Goal: Information Seeking & Learning: Understand process/instructions

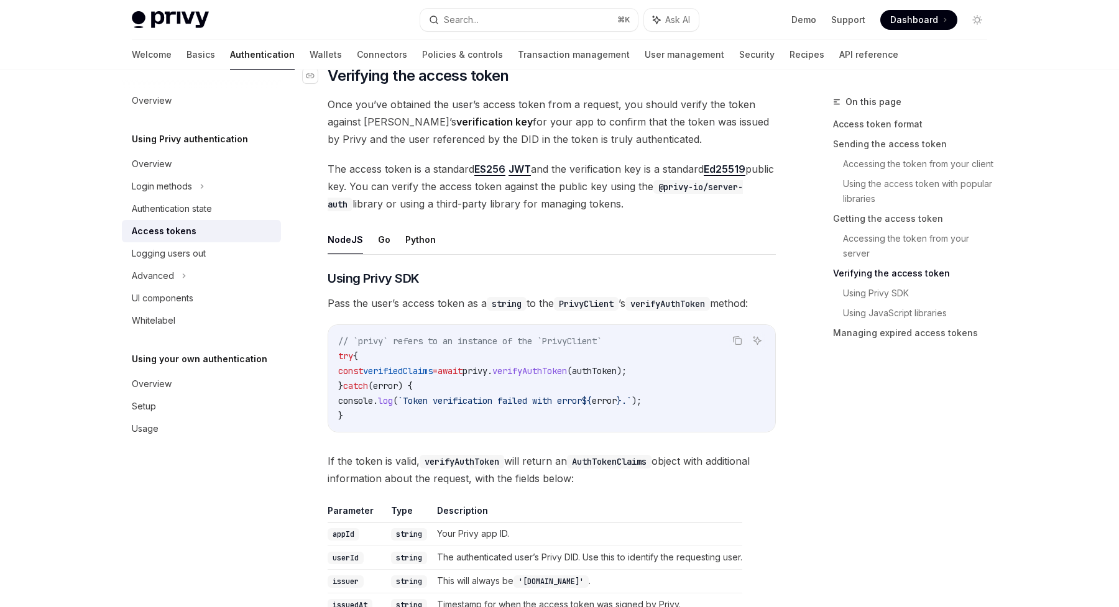
scroll to position [1801, 0]
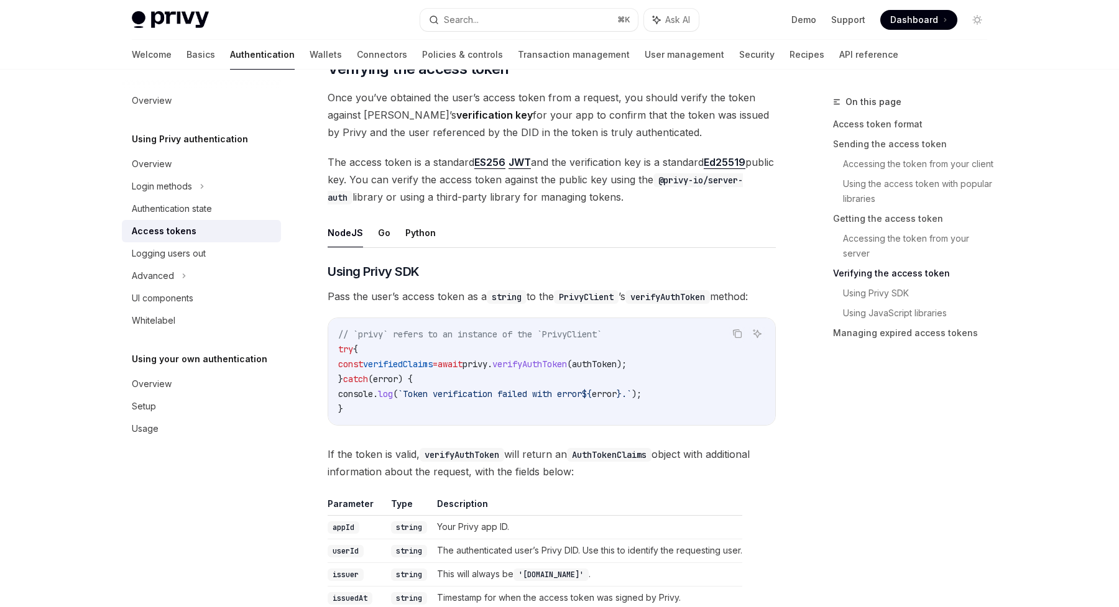
click at [549, 359] on span "verifyAuthToken" at bounding box center [529, 364] width 75 height 11
click at [567, 363] on span "verifyAuthToken" at bounding box center [529, 364] width 75 height 11
click at [367, 271] on span "Using Privy SDK" at bounding box center [374, 271] width 92 height 17
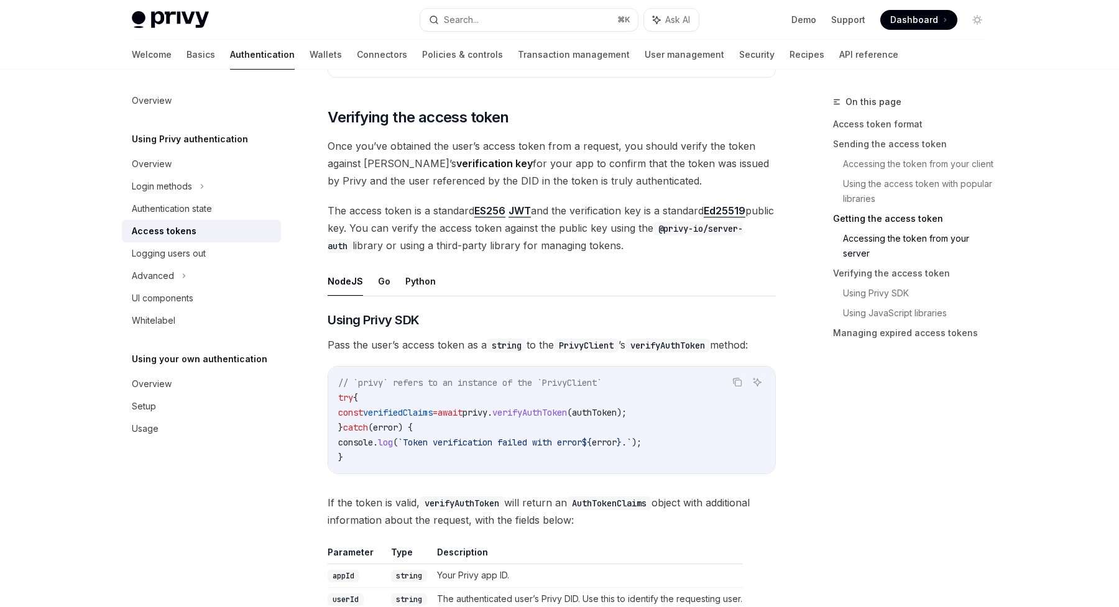
scroll to position [1752, 0]
drag, startPoint x: 692, startPoint y: 226, endPoint x: 400, endPoint y: 246, distance: 292.2
click at [401, 246] on code "@privy-io/server-auth" at bounding box center [535, 238] width 415 height 31
copy code "@privy-io/server-auth"
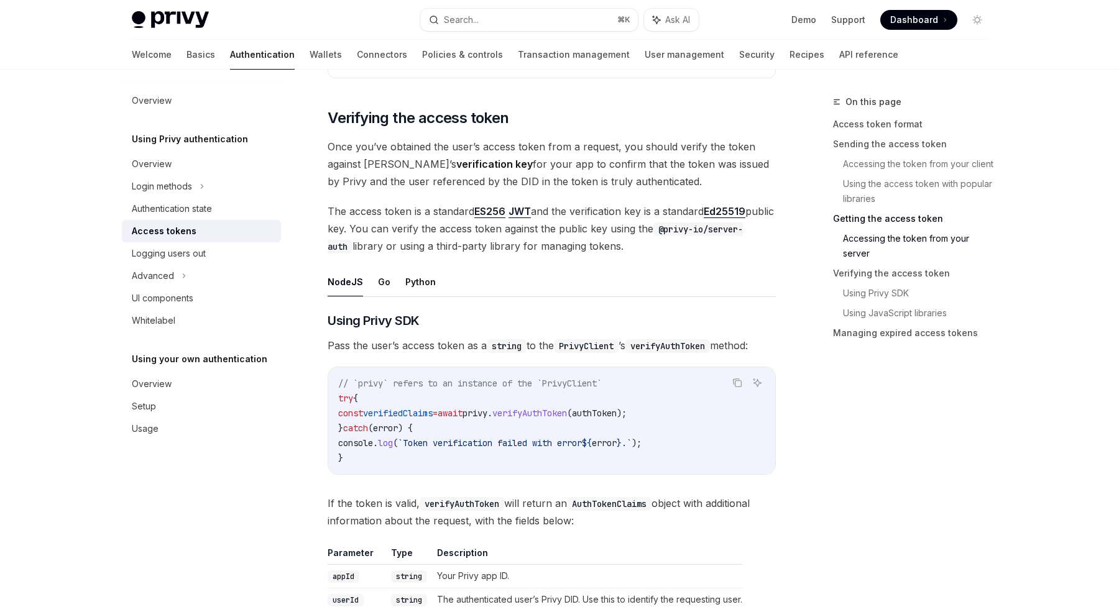
click at [453, 235] on span "The access token is a standard ES256 JWT and the verification key is a standard…" at bounding box center [552, 229] width 448 height 52
click at [711, 229] on code "@privy-io/server-auth" at bounding box center [535, 238] width 415 height 31
click at [896, 301] on link "Using Privy SDK" at bounding box center [920, 293] width 154 height 20
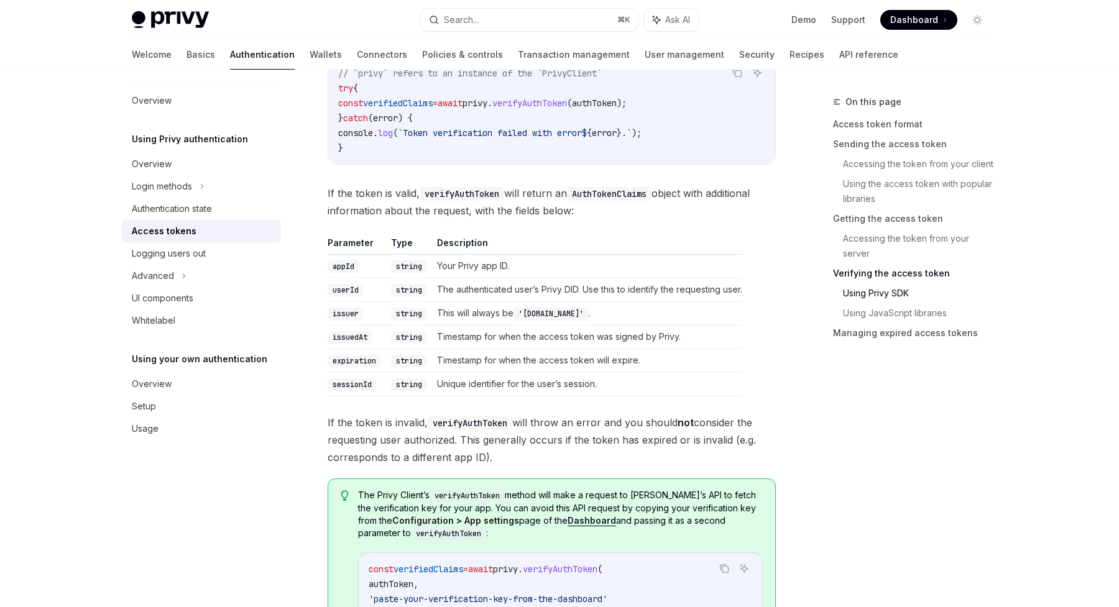
scroll to position [2062, 0]
click at [880, 286] on link "Using Privy SDK" at bounding box center [920, 293] width 154 height 20
click at [877, 291] on link "Using Privy SDK" at bounding box center [920, 293] width 154 height 20
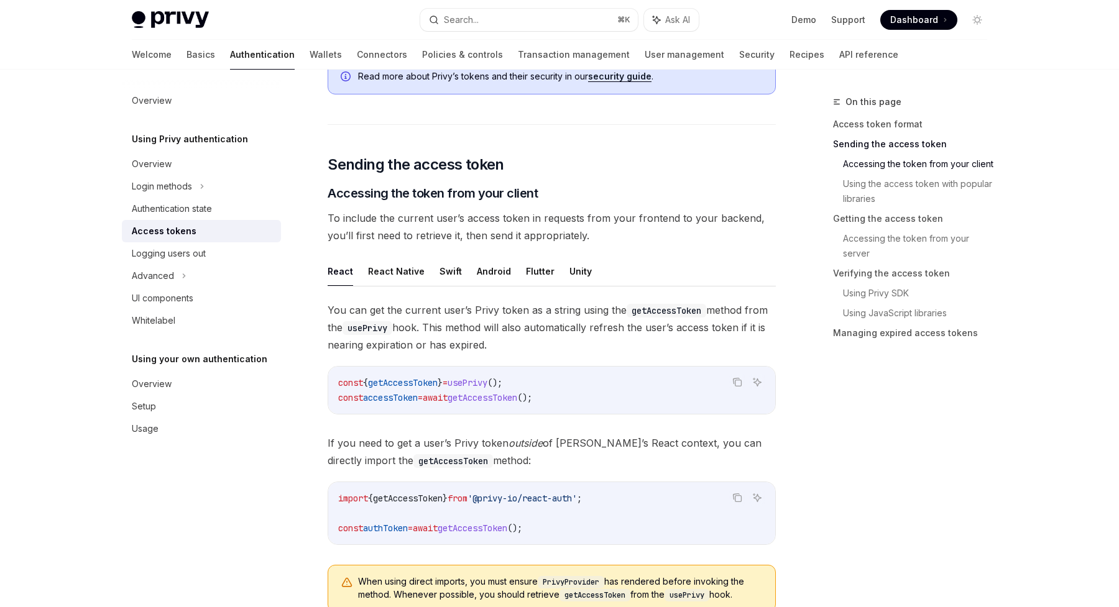
scroll to position [387, 0]
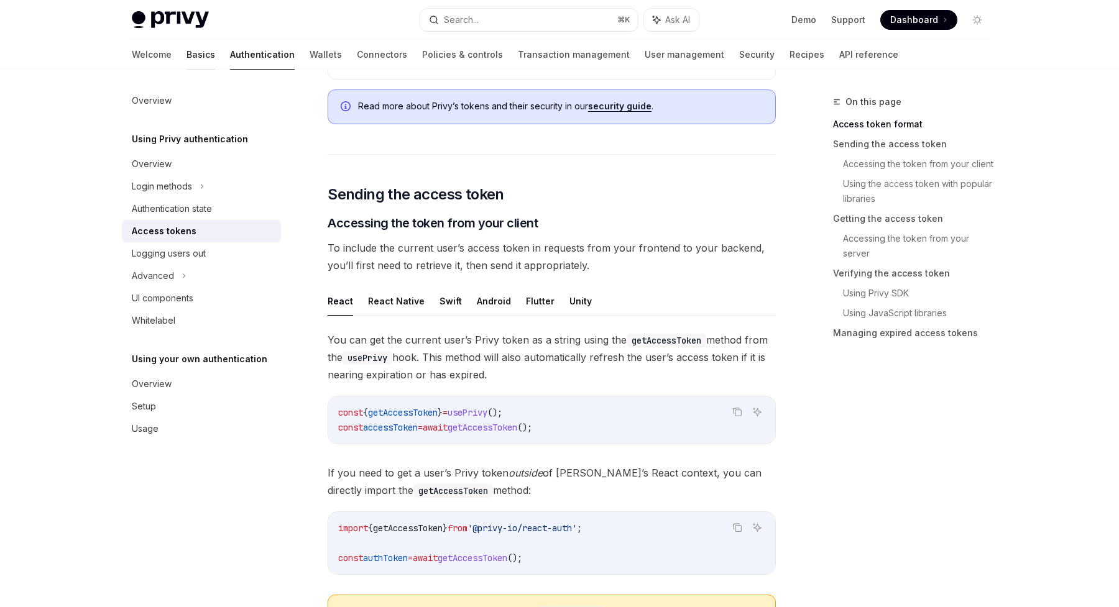
click at [186, 52] on link "Basics" at bounding box center [200, 55] width 29 height 30
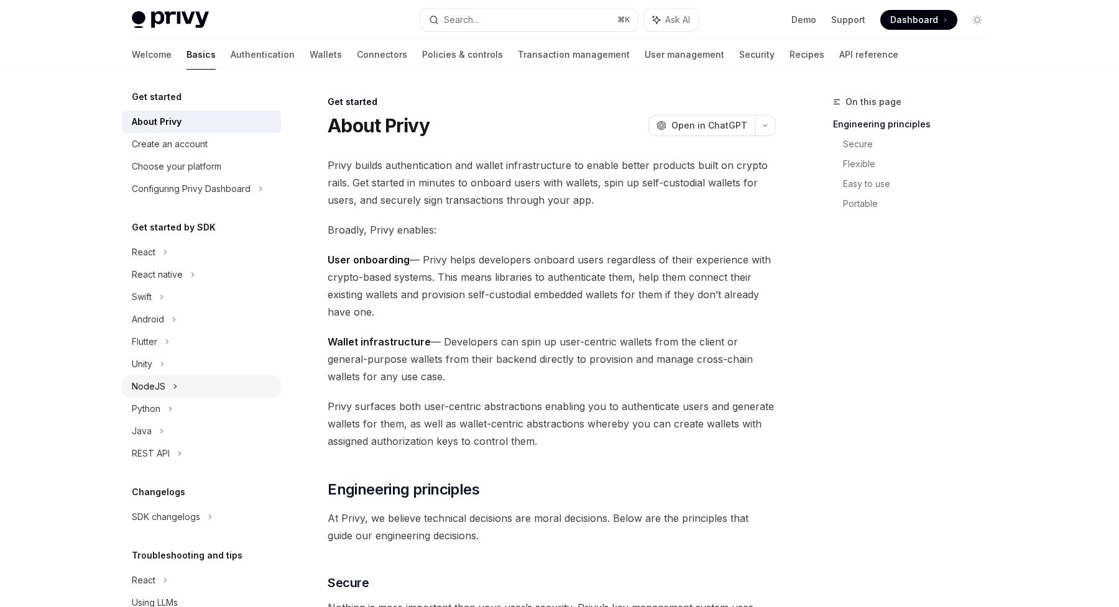
click at [152, 380] on div "NodeJS" at bounding box center [149, 386] width 34 height 15
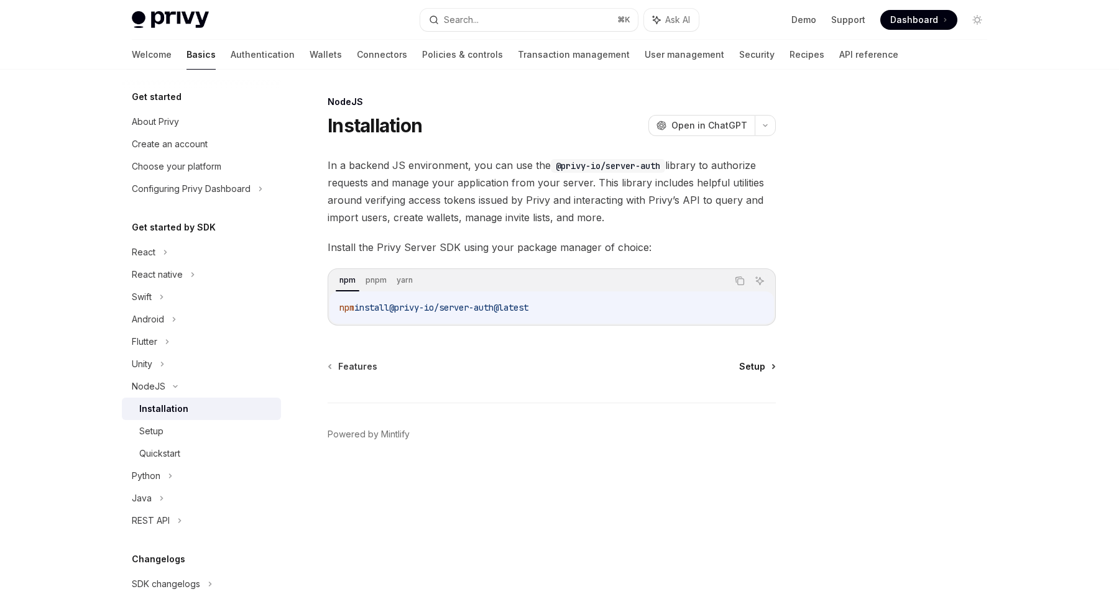
click at [756, 367] on span "Setup" at bounding box center [752, 367] width 26 height 12
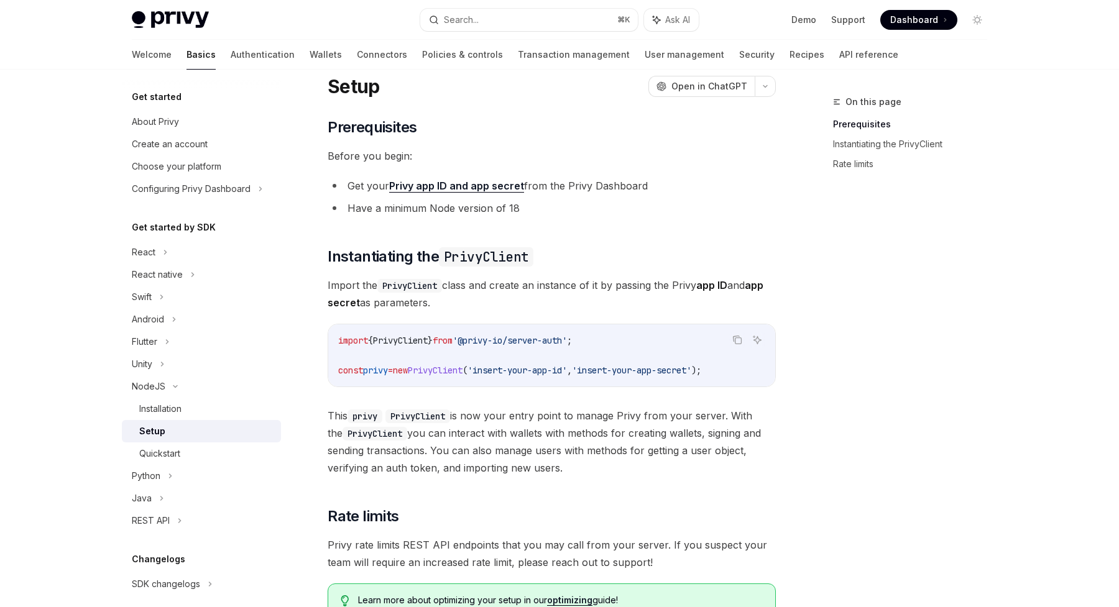
scroll to position [75, 0]
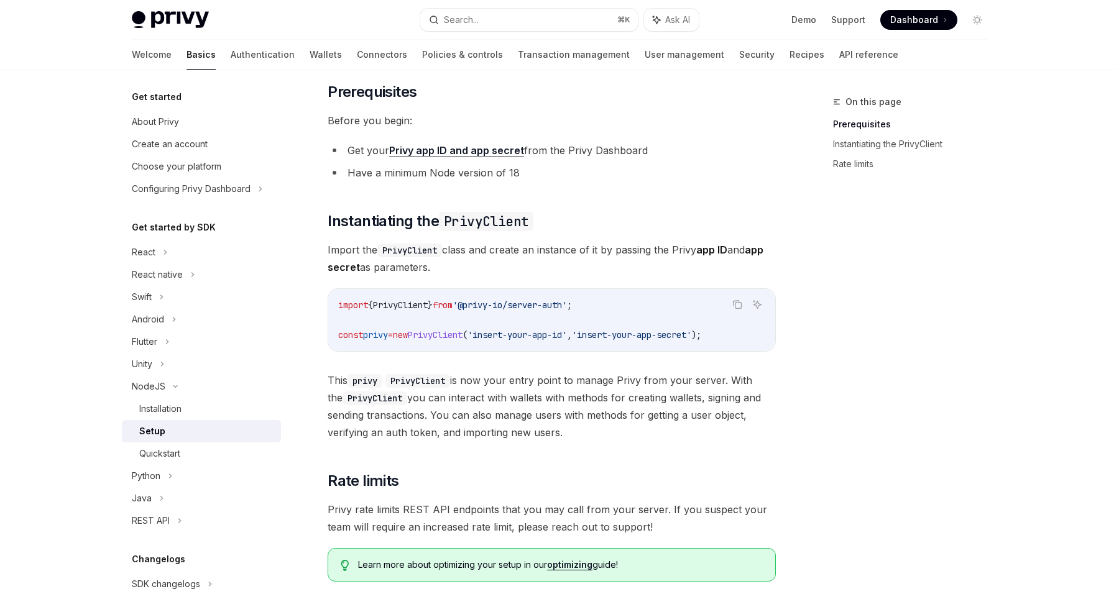
click at [413, 305] on span "PrivyClient" at bounding box center [400, 305] width 55 height 11
copy code "import { PrivyClient } from '@privy-io/server-auth' ;"
click at [443, 339] on span "PrivyClient" at bounding box center [435, 334] width 55 height 11
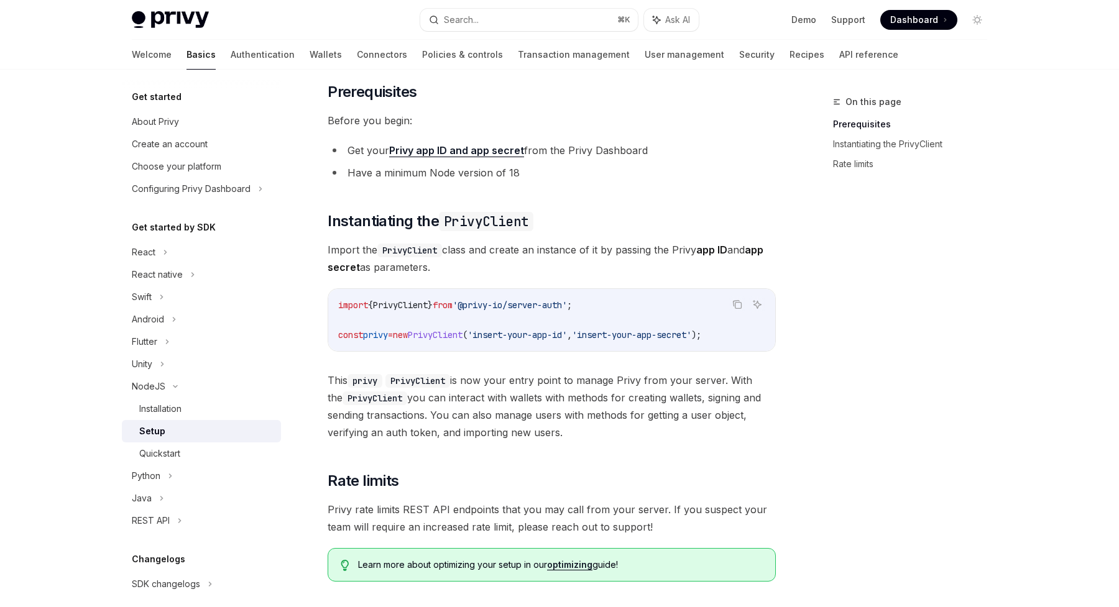
click at [443, 339] on span "PrivyClient" at bounding box center [435, 334] width 55 height 11
copy div "const privy = new PrivyClient ( 'insert-your-app-id' , 'insert-your-app-secret'…"
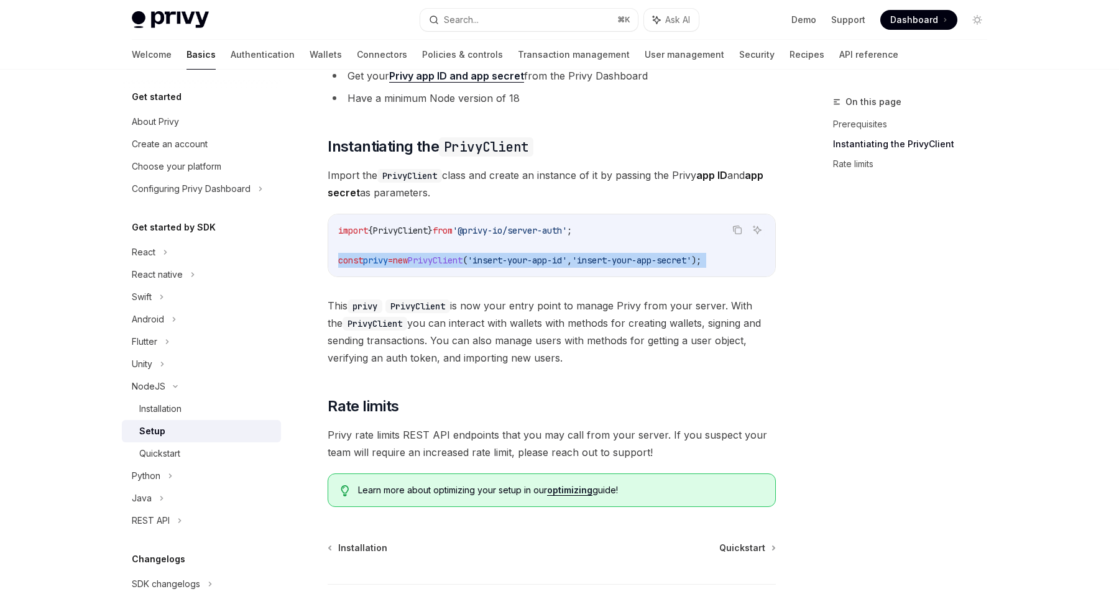
scroll to position [234, 0]
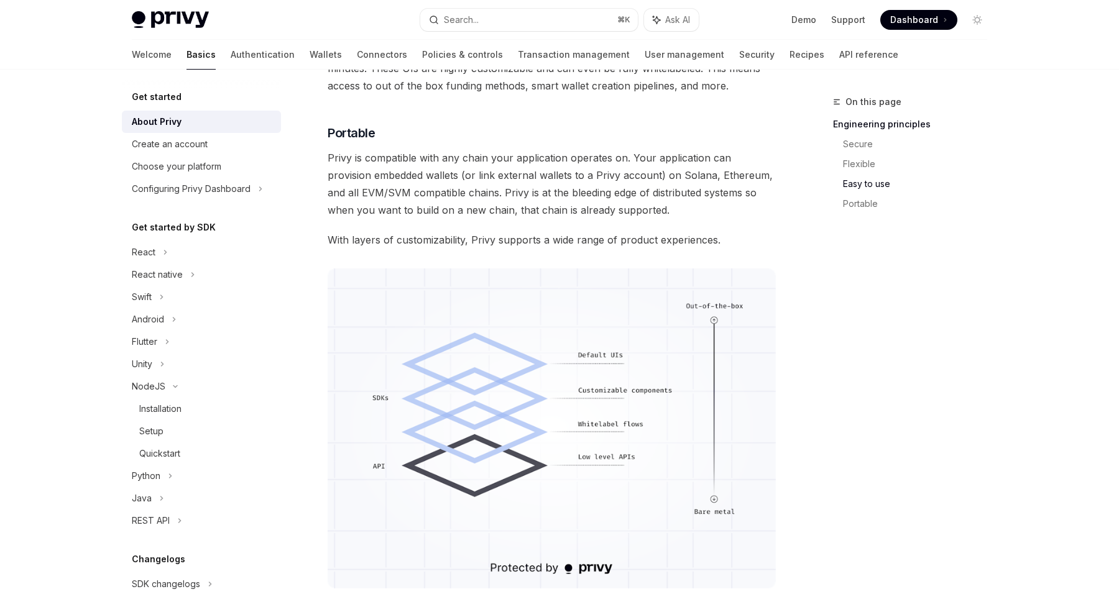
scroll to position [1019, 0]
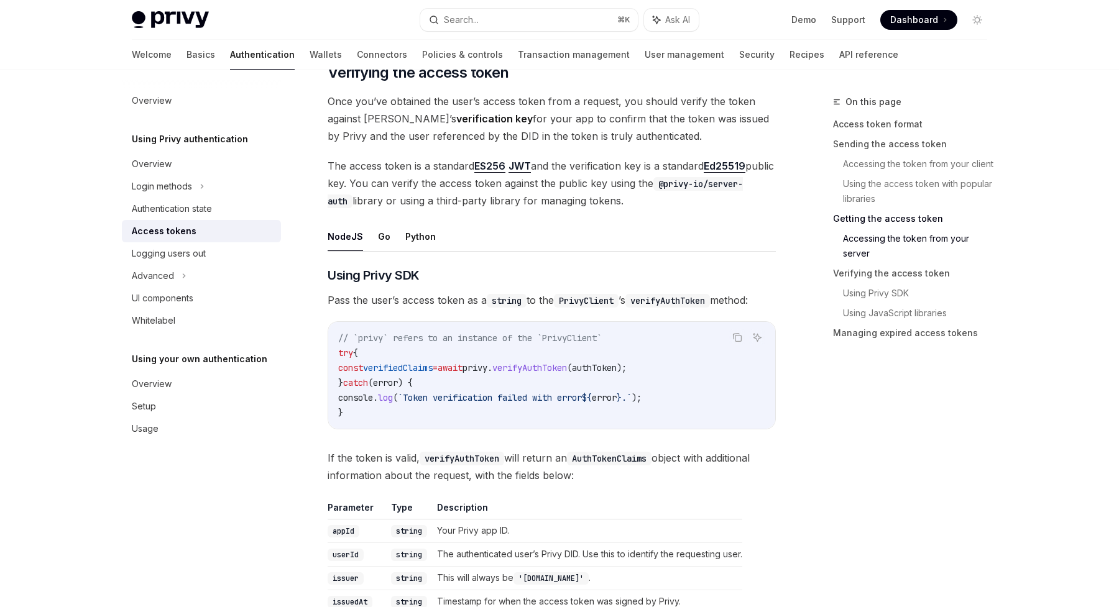
scroll to position [1801, 0]
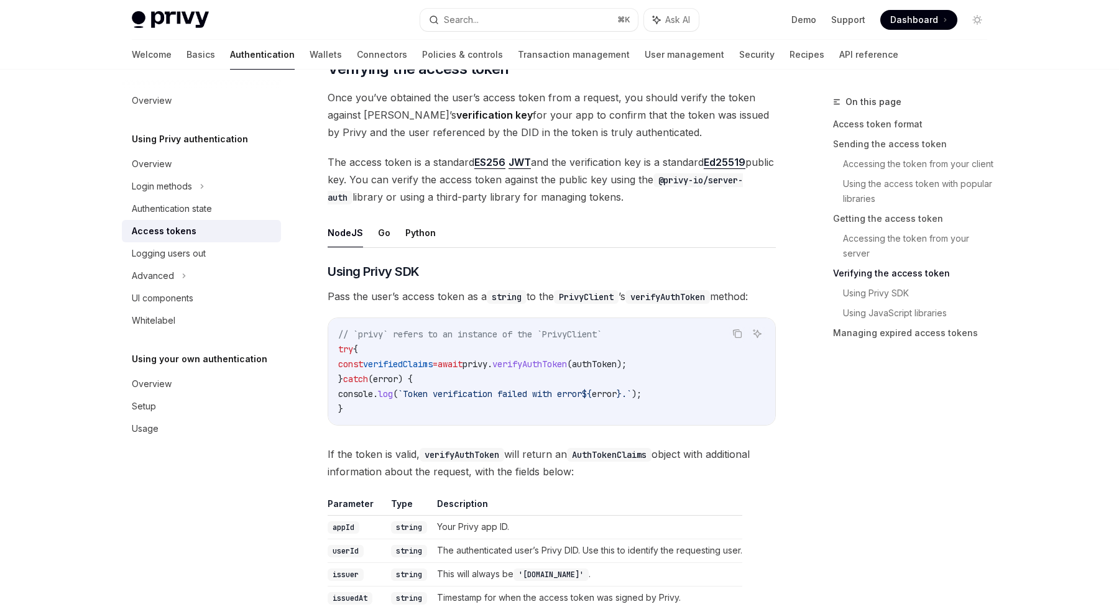
type textarea "*"
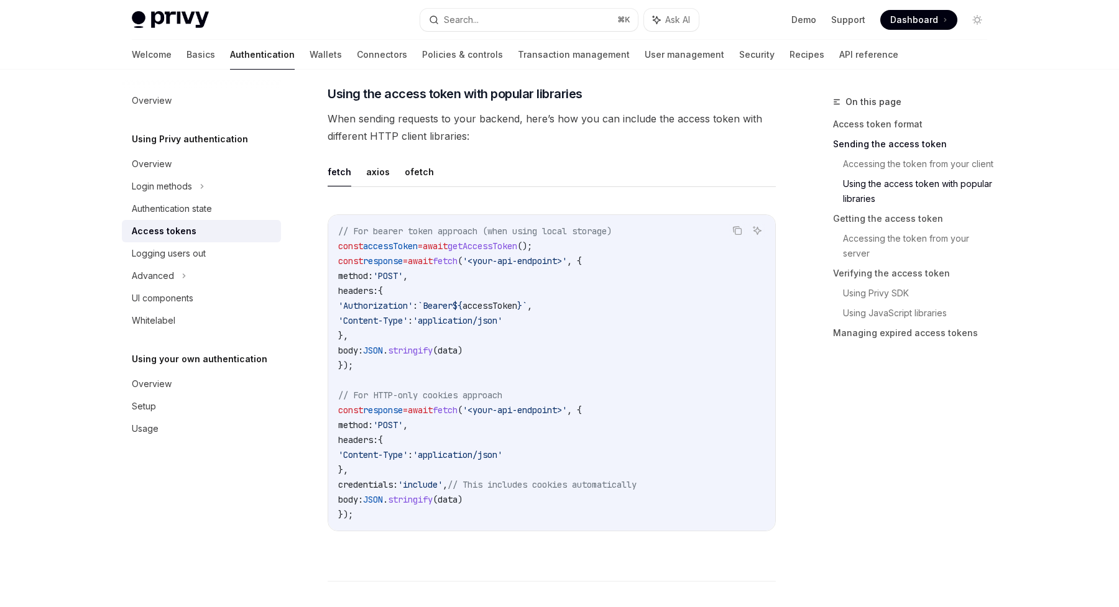
scroll to position [1056, 0]
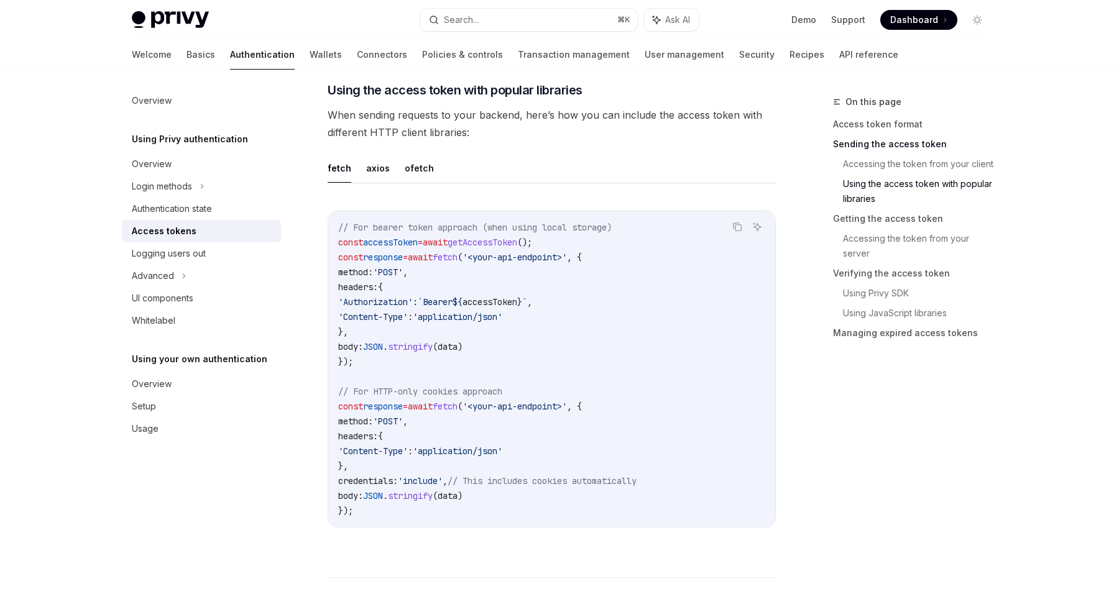
click at [357, 360] on code "// For bearer token approach (when using local storage) const accessToken = awa…" at bounding box center [551, 369] width 427 height 298
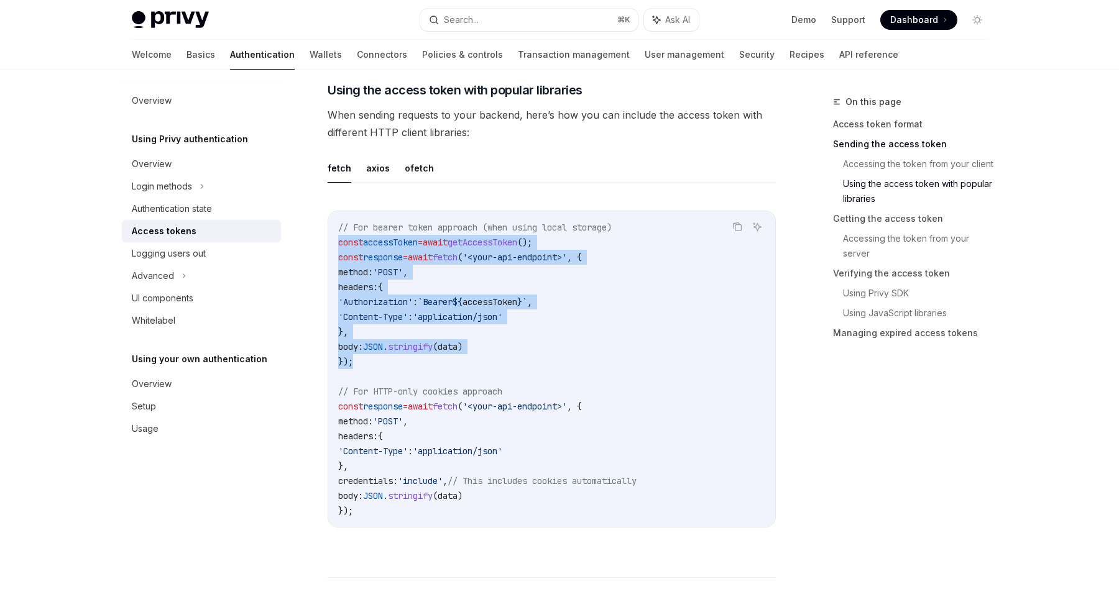
drag, startPoint x: 357, startPoint y: 359, endPoint x: 324, endPoint y: 242, distance: 121.6
copy code "const accessToken = await getAccessToken (); const response = await fetch ( '<y…"
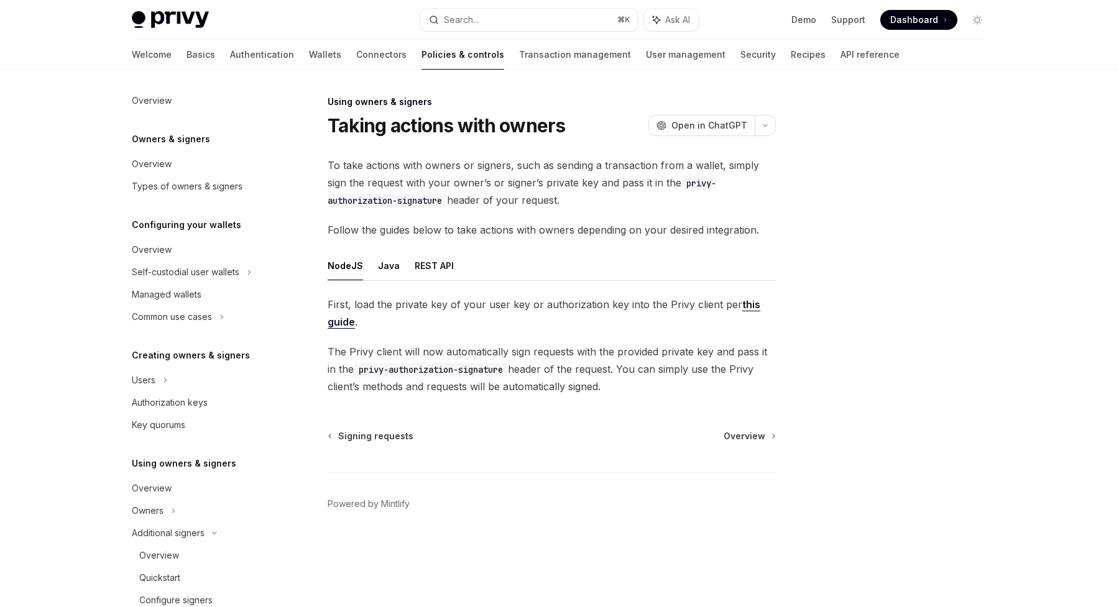
scroll to position [284, 0]
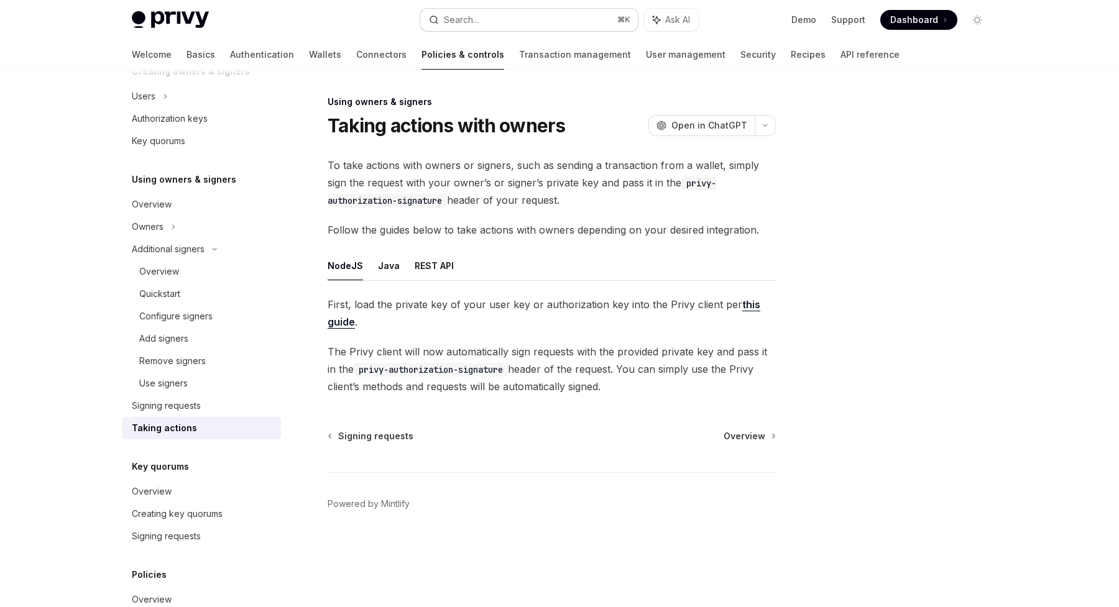
click at [476, 18] on div "Search..." at bounding box center [461, 19] width 35 height 15
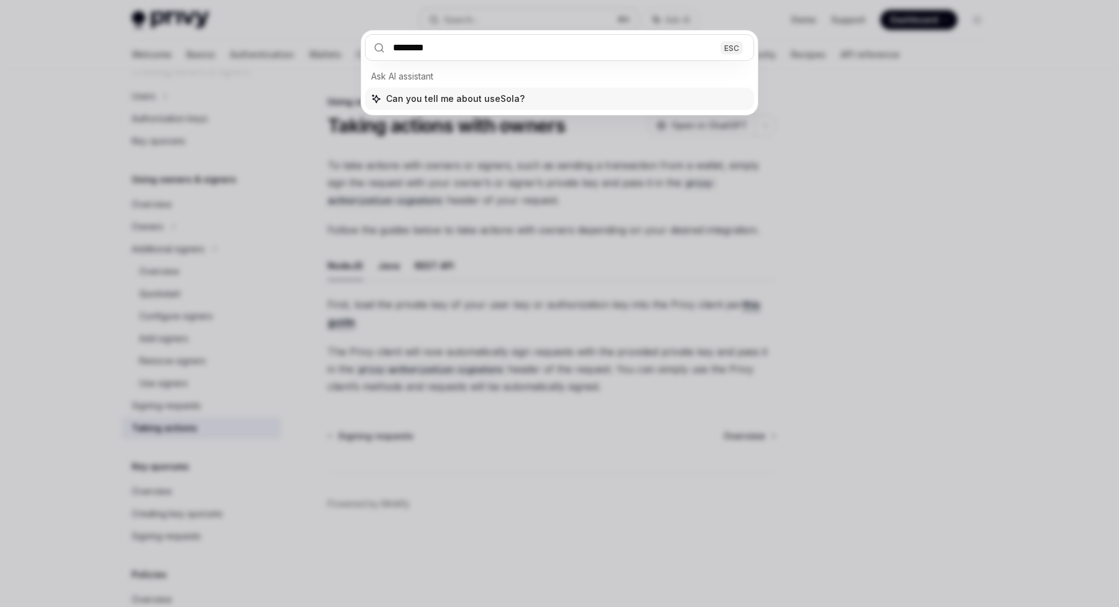
type input "*********"
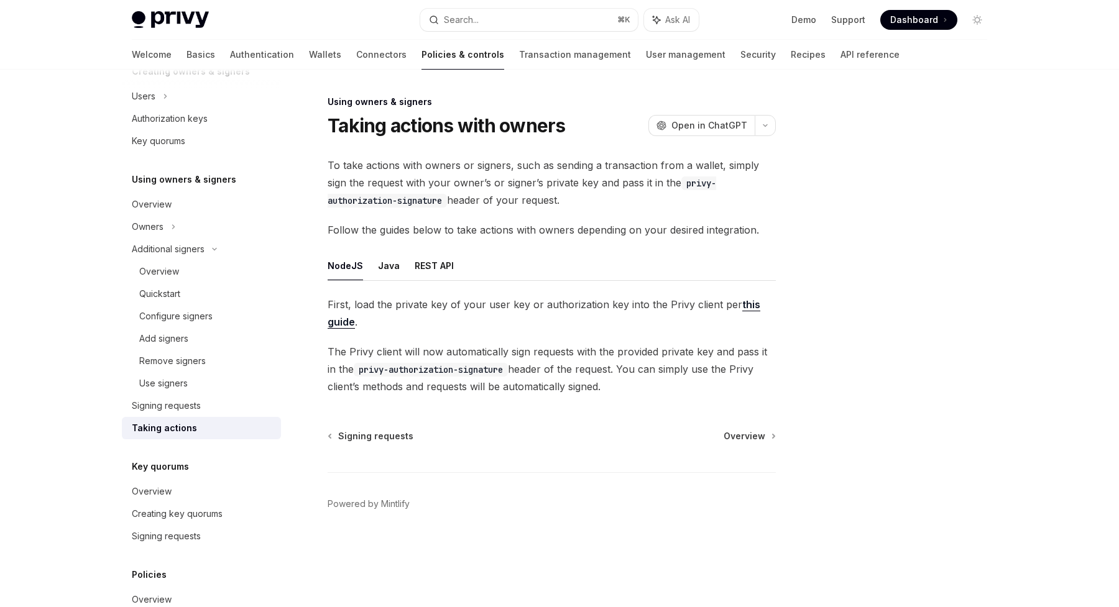
type textarea "*"
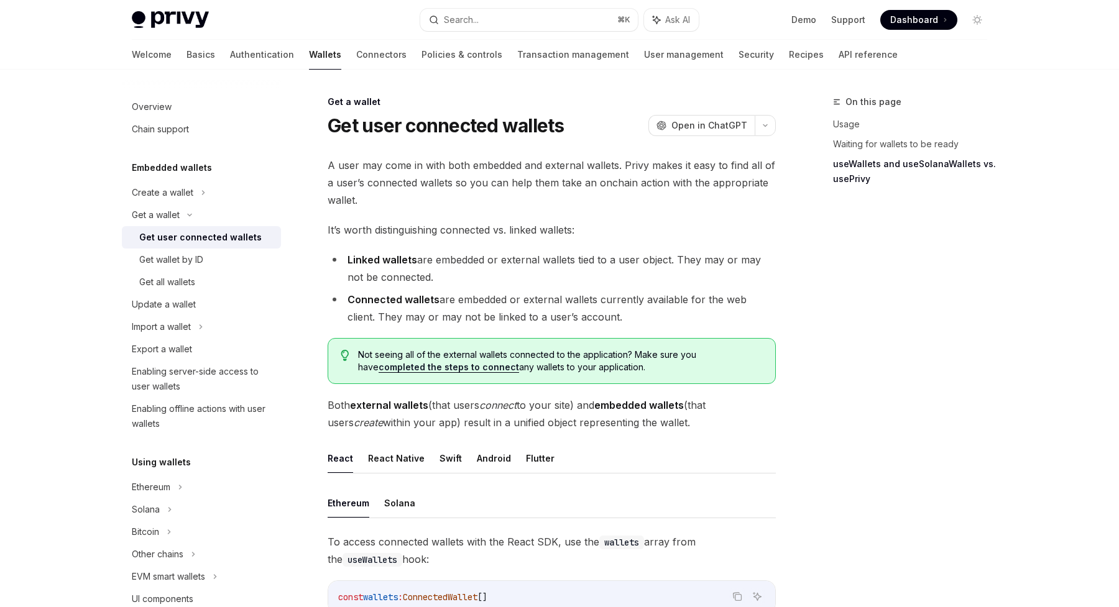
scroll to position [1039, 0]
